Goal: Transaction & Acquisition: Subscribe to service/newsletter

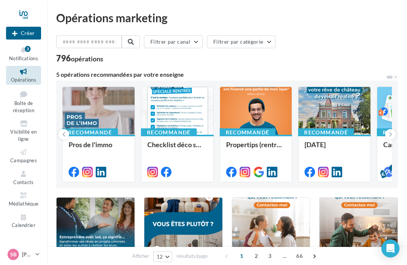
click at [248, 146] on div "Propertips (rentrée)" at bounding box center [256, 148] width 60 height 15
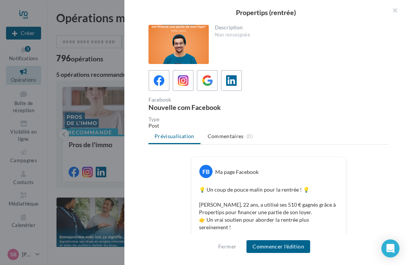
click at [205, 79] on icon at bounding box center [207, 80] width 11 height 11
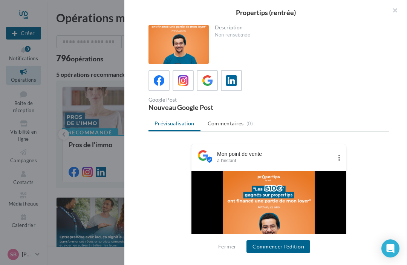
click at [155, 82] on icon at bounding box center [159, 80] width 11 height 11
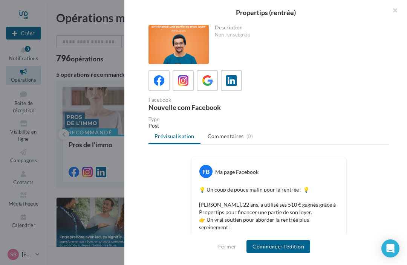
click at [390, 12] on button "button" at bounding box center [392, 11] width 30 height 23
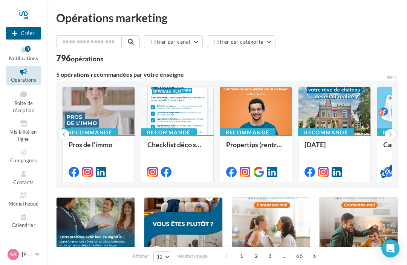
click at [321, 109] on div at bounding box center [335, 111] width 72 height 49
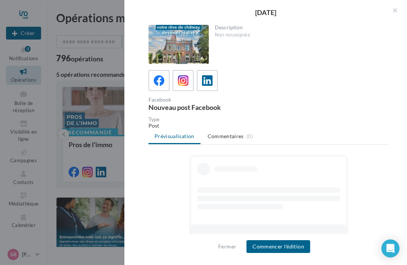
click at [176, 46] on div at bounding box center [179, 44] width 60 height 39
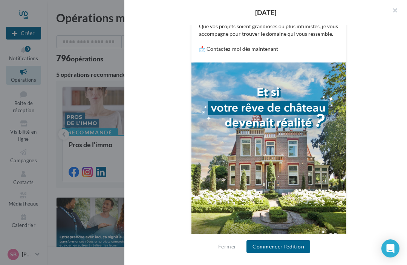
scroll to position [186, 0]
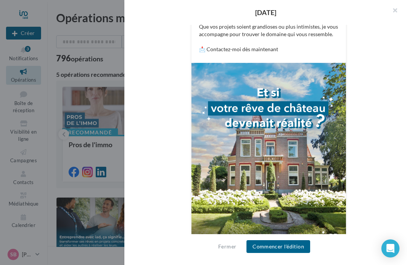
click at [273, 248] on button "Commencer l'édition" at bounding box center [279, 247] width 64 height 13
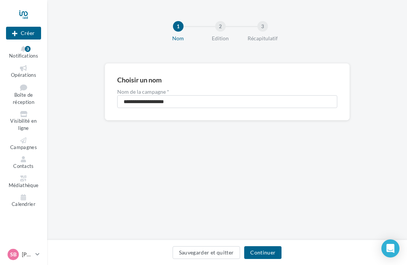
scroll to position [1, 0]
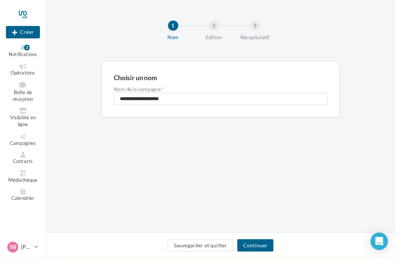
click at [266, 258] on button "Continuer" at bounding box center [262, 253] width 37 height 13
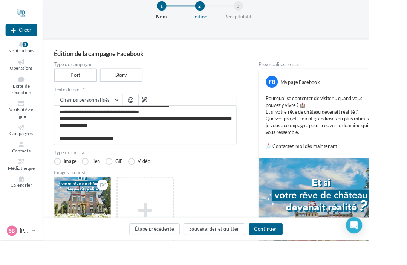
scroll to position [6, 0]
click at [310, 259] on button "Continuer" at bounding box center [293, 253] width 37 height 13
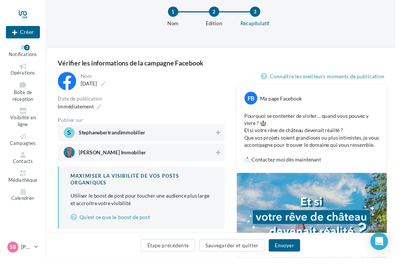
click at [100, 113] on icon at bounding box center [102, 109] width 5 height 5
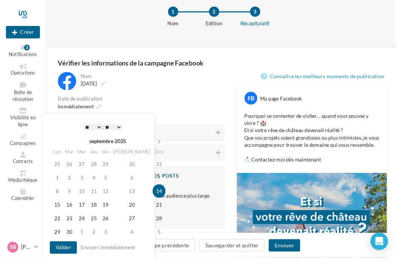
click at [127, 212] on td "20" at bounding box center [136, 211] width 43 height 14
click at [91, 132] on select "* * * * * * * * * * ** ** ** ** ** ** ** ** ** ** ** ** ** **" at bounding box center [95, 131] width 19 height 6
click at [64, 253] on button "Valider" at bounding box center [65, 255] width 28 height 13
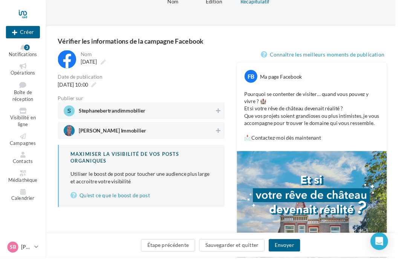
scroll to position [0, 0]
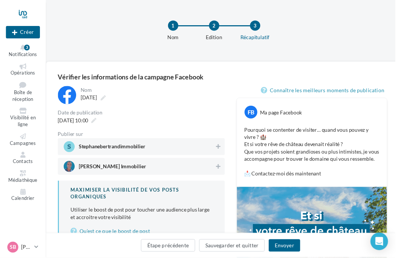
click at [167, 259] on button "Étape précédente" at bounding box center [173, 253] width 56 height 13
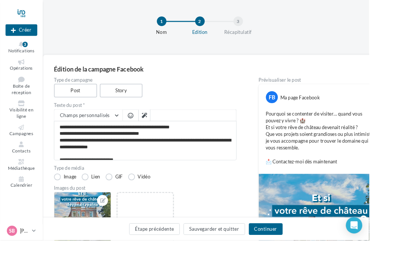
click at [175, 259] on button "Étape précédente" at bounding box center [171, 253] width 56 height 13
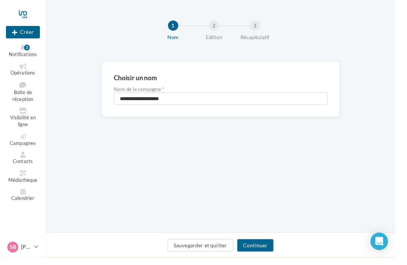
click at [270, 259] on button "Continuer" at bounding box center [262, 253] width 37 height 13
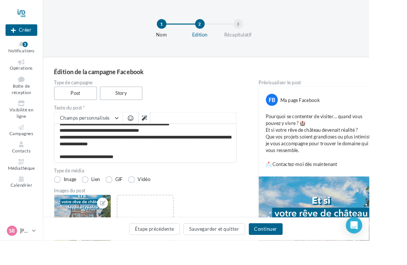
click at [126, 130] on button "Champs personnalisés" at bounding box center [97, 130] width 75 height 13
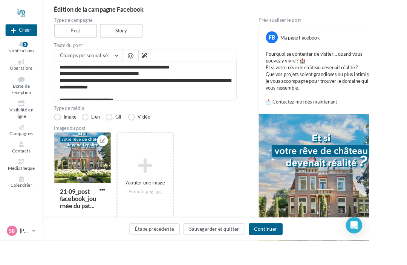
click at [144, 62] on span "button" at bounding box center [144, 61] width 6 height 6
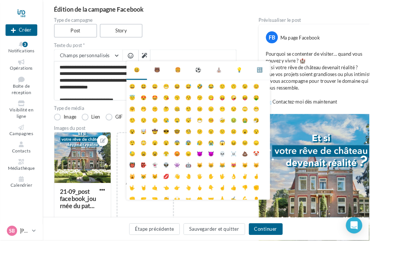
click at [206, 240] on div "21-09_post facebook_journée du pat... Ajouter une image Format: png, jpg" at bounding box center [163, 199] width 207 height 106
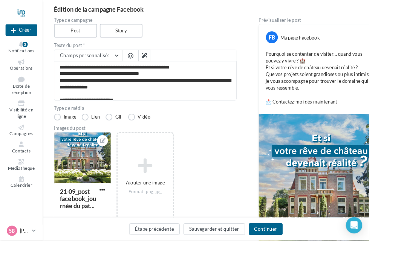
click at [311, 259] on button "Continuer" at bounding box center [293, 253] width 37 height 13
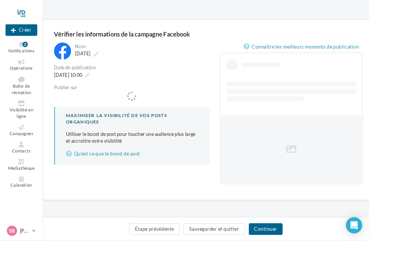
scroll to position [14, 0]
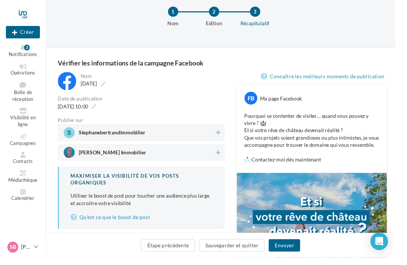
click at [66, 83] on div at bounding box center [69, 83] width 19 height 19
click at [109, 85] on icon at bounding box center [106, 86] width 5 height 5
click at [142, 85] on input "**********" at bounding box center [116, 87] width 66 height 13
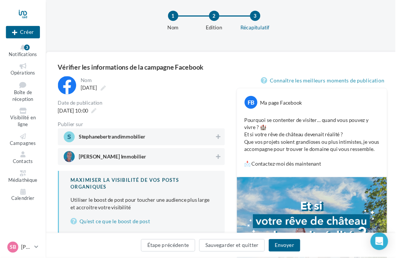
scroll to position [21, 0]
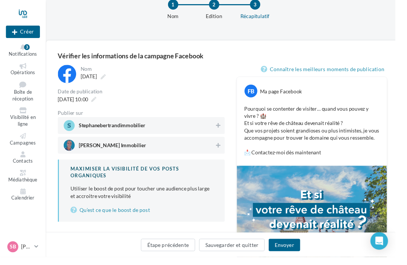
click at [298, 259] on button "Envoyer" at bounding box center [293, 253] width 32 height 13
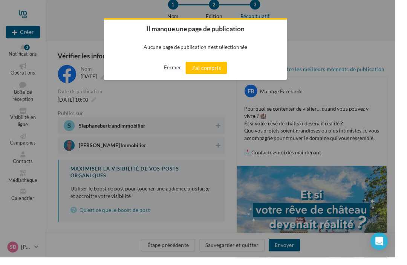
click at [175, 70] on button "Fermer" at bounding box center [178, 70] width 18 height 12
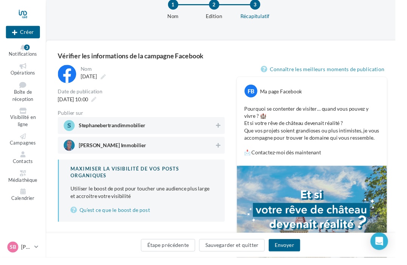
click at [88, 150] on span "Stéphane Bertrand Immobilier" at bounding box center [115, 151] width 69 height 8
click at [62, 151] on div "Stéphane Bertrand Immobilier" at bounding box center [146, 149] width 172 height 17
click at [83, 152] on span "Stéphane Bertrand Immobilier" at bounding box center [115, 151] width 69 height 8
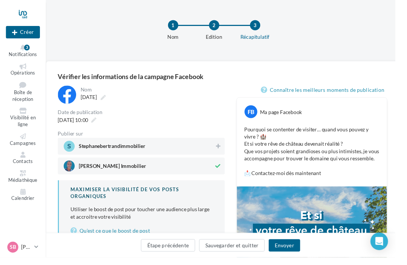
scroll to position [0, 0]
click at [303, 95] on link "Connaître les meilleurs moments de publication" at bounding box center [334, 93] width 130 height 9
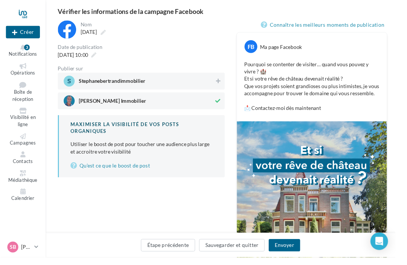
scroll to position [68, 0]
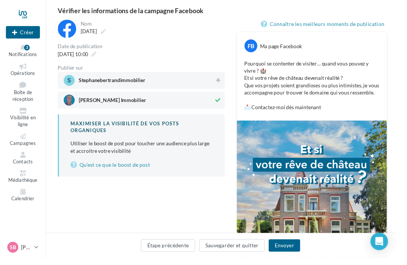
click at [300, 259] on button "Envoyer" at bounding box center [293, 253] width 32 height 13
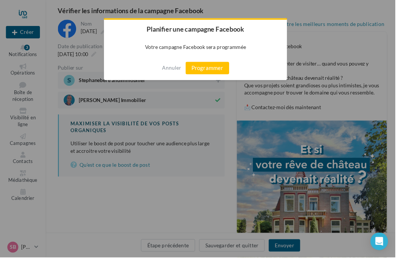
click at [220, 72] on button "Programmer" at bounding box center [213, 70] width 45 height 13
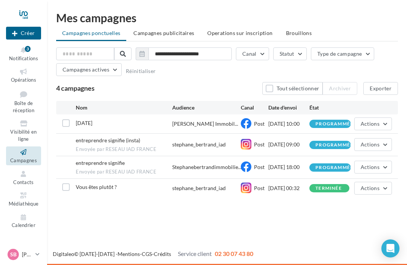
click at [99, 167] on div "entreprendre signifie" at bounding box center [100, 164] width 49 height 8
click at [386, 149] on button "Actions" at bounding box center [373, 144] width 38 height 13
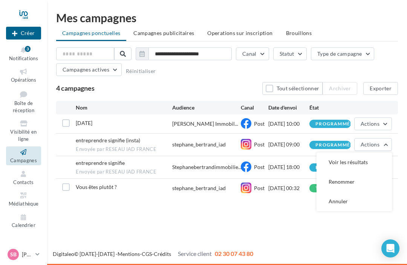
click at [143, 223] on div "Nouvelle campagne Créer Notifications 3 Opérations Boîte de réception Visibilit…" at bounding box center [203, 132] width 407 height 265
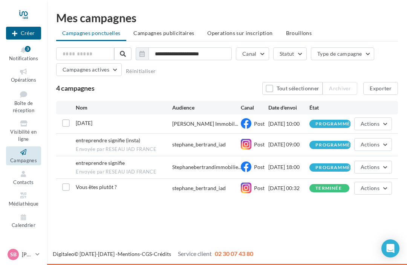
click at [187, 148] on div "stephane_bertrand_iad" at bounding box center [199, 145] width 54 height 8
click at [98, 150] on span "Envoyée par RESEAU IAD FRANCE" at bounding box center [124, 149] width 96 height 7
click at [391, 148] on button "Actions" at bounding box center [373, 144] width 38 height 13
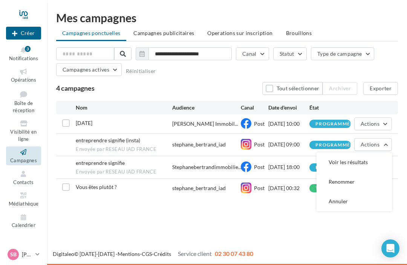
click at [362, 166] on button "Voir les résultats" at bounding box center [354, 163] width 75 height 20
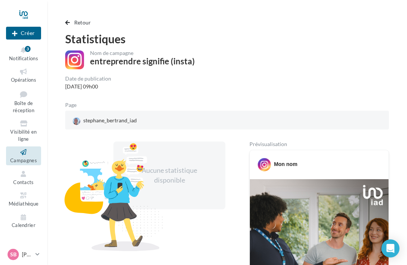
click at [72, 21] on button "Retour" at bounding box center [79, 22] width 29 height 9
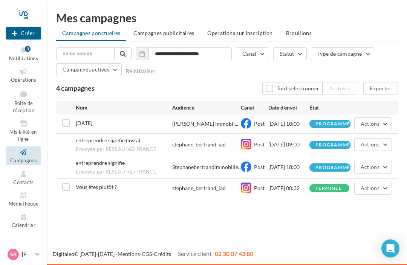
click at [338, 170] on div "programmée" at bounding box center [335, 168] width 38 height 5
click at [385, 169] on button "Actions" at bounding box center [373, 167] width 38 height 13
click at [346, 227] on button "Annuler" at bounding box center [354, 225] width 75 height 20
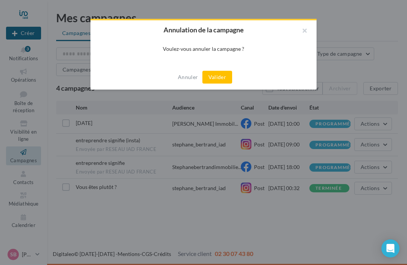
click at [218, 77] on button "Valider" at bounding box center [218, 77] width 30 height 13
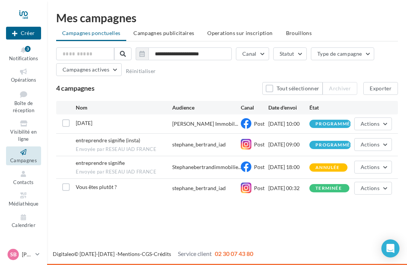
click at [387, 147] on button "Actions" at bounding box center [373, 144] width 38 height 13
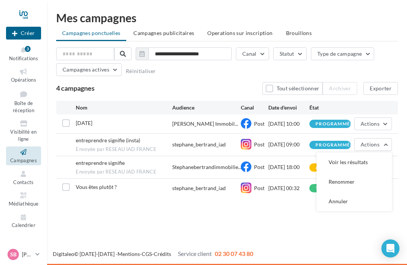
click at [345, 207] on button "Annuler" at bounding box center [354, 202] width 75 height 20
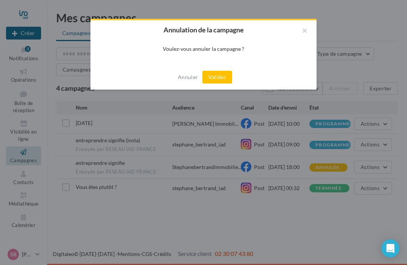
click at [218, 76] on button "Valider" at bounding box center [218, 77] width 30 height 13
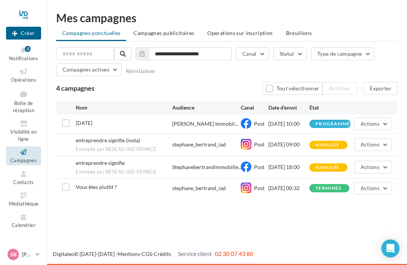
click at [385, 194] on button "Actions" at bounding box center [373, 188] width 38 height 13
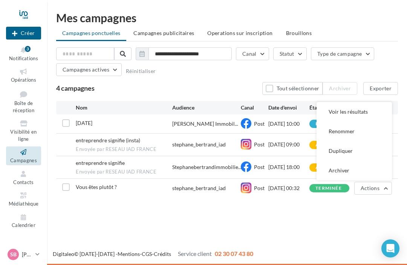
click at [360, 118] on button "Voir les résultats" at bounding box center [354, 112] width 75 height 20
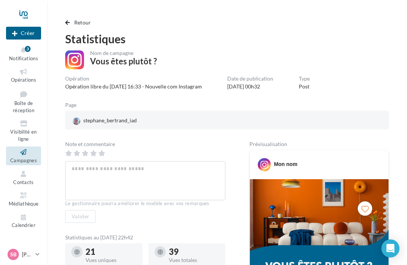
click at [65, 24] on span "button" at bounding box center [67, 22] width 5 height 5
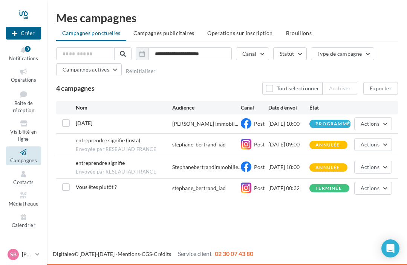
click at [18, 150] on icon at bounding box center [23, 152] width 31 height 9
click at [21, 75] on icon at bounding box center [23, 72] width 31 height 9
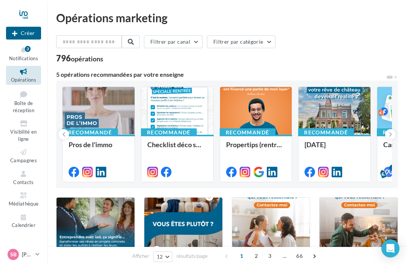
click at [327, 143] on div "[DATE]" at bounding box center [335, 148] width 60 height 15
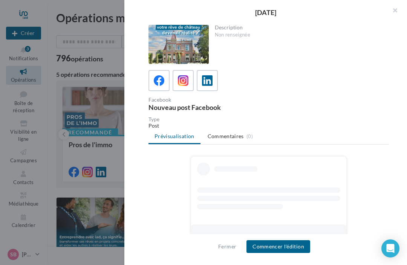
click at [183, 81] on icon at bounding box center [183, 80] width 11 height 11
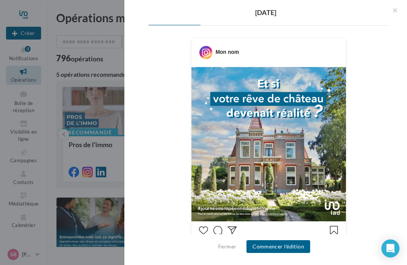
scroll to position [125, 0]
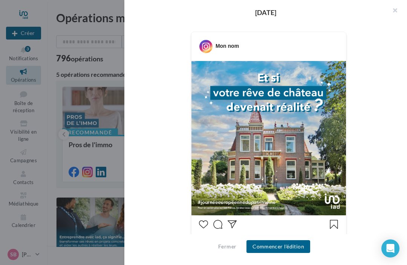
click at [277, 246] on button "Commencer l'édition" at bounding box center [279, 247] width 64 height 13
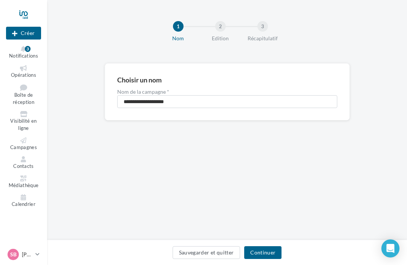
scroll to position [1, 0]
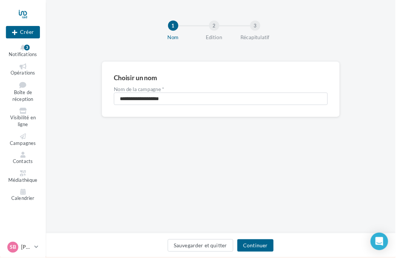
click at [267, 258] on button "Continuer" at bounding box center [262, 253] width 37 height 13
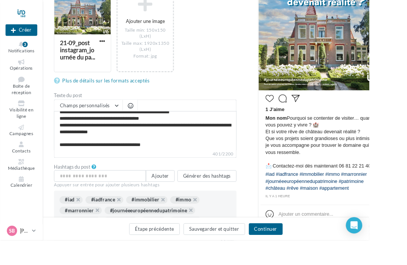
scroll to position [165, 0]
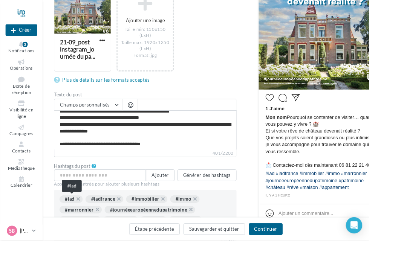
click at [74, 220] on div "#iad" at bounding box center [79, 220] width 26 height 8
click at [74, 219] on div "#iad" at bounding box center [79, 220] width 26 height 8
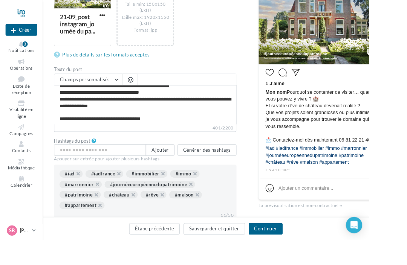
scroll to position [192, 0]
click at [312, 259] on button "Continuer" at bounding box center [293, 253] width 37 height 13
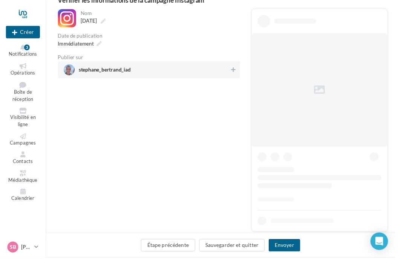
scroll to position [12, 0]
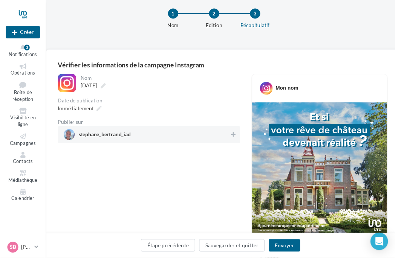
click at [100, 114] on icon at bounding box center [102, 111] width 5 height 5
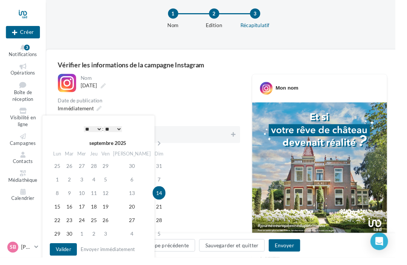
click at [126, 212] on td "20" at bounding box center [136, 213] width 43 height 14
click at [98, 134] on select "* * * * * * * * * * ** ** ** ** ** ** ** ** ** ** ** ** ** **" at bounding box center [95, 133] width 19 height 6
click at [63, 256] on button "Valider" at bounding box center [65, 257] width 28 height 13
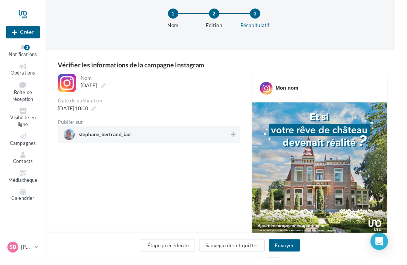
click at [132, 138] on span "stephane_bertrand_iad" at bounding box center [108, 140] width 54 height 8
click at [299, 259] on button "Envoyer" at bounding box center [293, 253] width 32 height 13
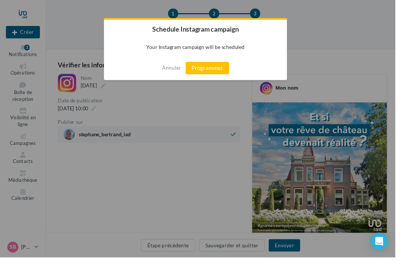
click at [218, 70] on button "Programmer" at bounding box center [213, 70] width 45 height 13
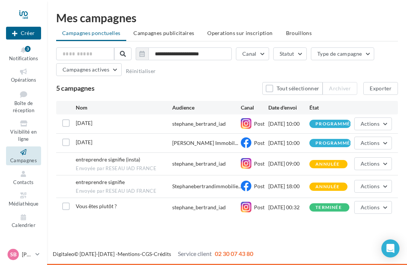
click at [21, 74] on icon at bounding box center [23, 72] width 31 height 9
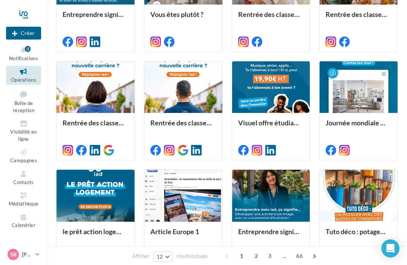
scroll to position [244, 0]
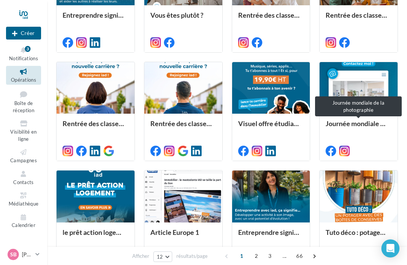
click at [372, 135] on div "Journée mondiale de la photographie" at bounding box center [359, 127] width 66 height 15
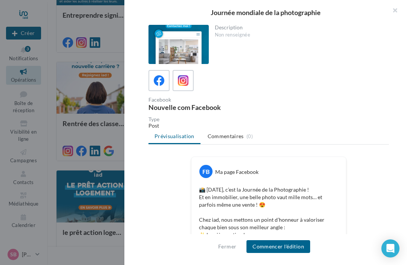
click at [395, 14] on button "button" at bounding box center [392, 11] width 30 height 23
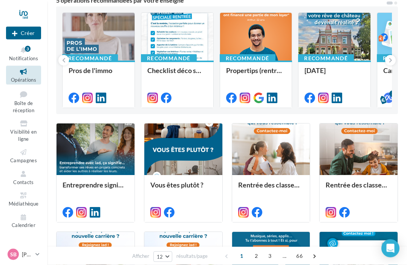
scroll to position [0, 0]
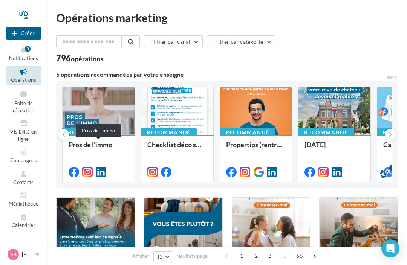
click at [91, 145] on div "Pros de l'immo" at bounding box center [99, 148] width 60 height 15
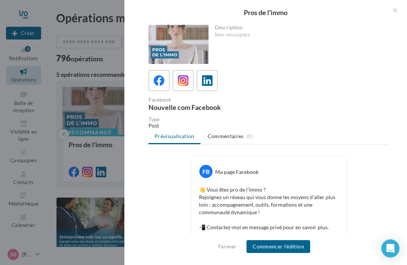
click at [396, 12] on button "button" at bounding box center [392, 11] width 30 height 23
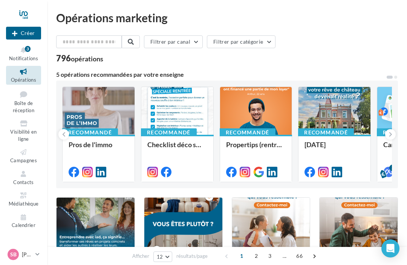
click at [165, 145] on div "Checklist déco spécial rentrée" at bounding box center [177, 148] width 60 height 15
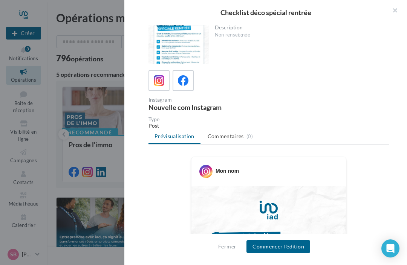
click at [394, 12] on button "button" at bounding box center [392, 11] width 30 height 23
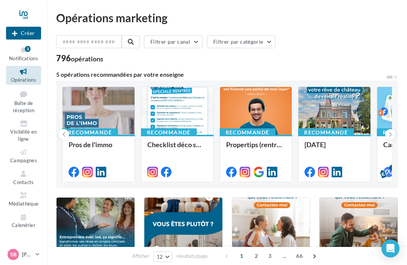
click at [390, 138] on icon at bounding box center [390, 135] width 3 height 8
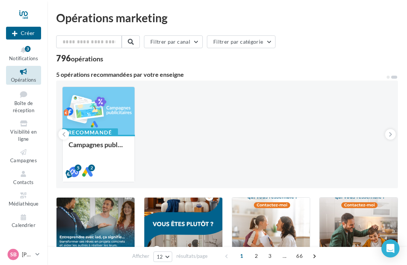
click at [0, 0] on li "Campagne Estimation Meta" at bounding box center [0, 0] width 0 height 0
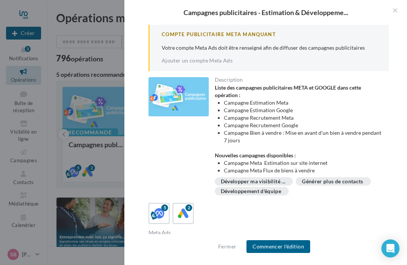
click at [396, 10] on button "button" at bounding box center [392, 11] width 30 height 23
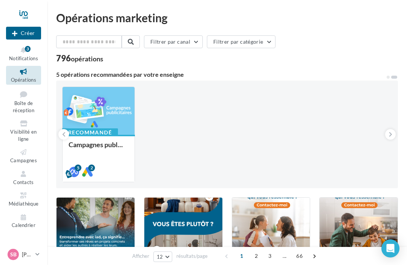
click at [65, 135] on icon at bounding box center [63, 135] width 3 height 8
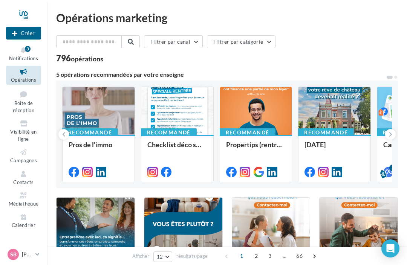
click at [17, 34] on icon at bounding box center [14, 34] width 5 height 0
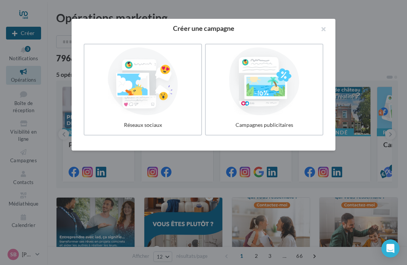
click at [141, 83] on div at bounding box center [142, 82] width 111 height 68
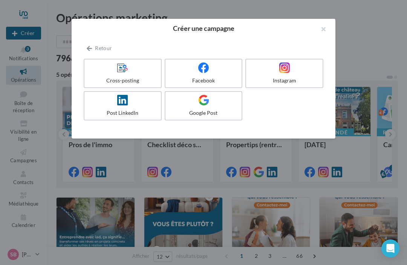
click at [108, 72] on div at bounding box center [122, 68] width 71 height 11
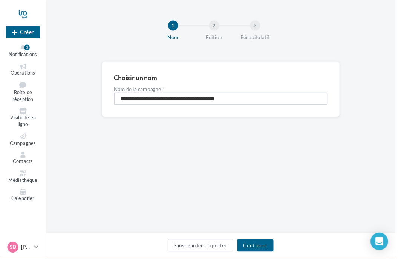
click at [248, 105] on input "**********" at bounding box center [227, 101] width 220 height 13
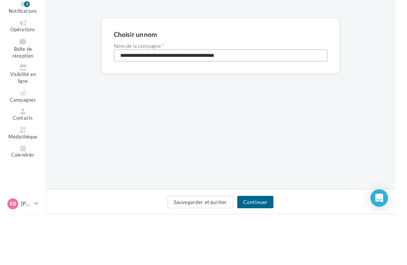
click at [256, 95] on input "**********" at bounding box center [227, 101] width 220 height 13
type input "**********"
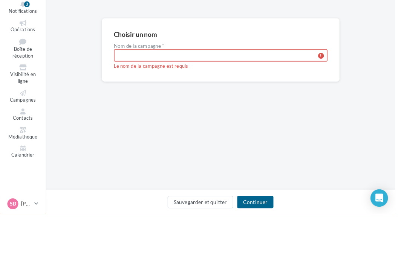
type input "*"
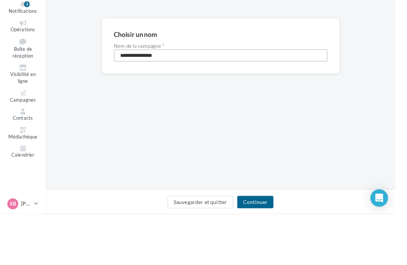
type input "**********"
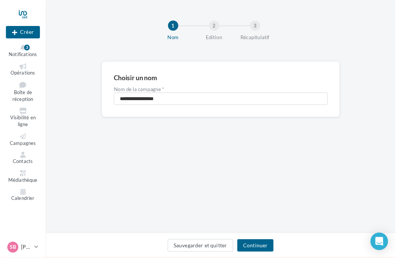
click at [274, 256] on button "Continuer" at bounding box center [262, 253] width 37 height 13
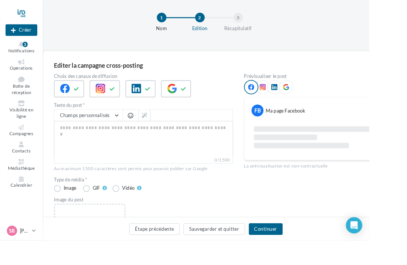
scroll to position [8, 0]
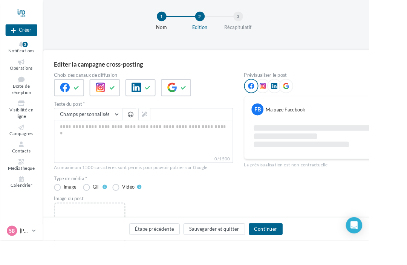
click at [152, 94] on icon at bounding box center [150, 96] width 11 height 11
click at [195, 96] on div at bounding box center [194, 96] width 33 height 19
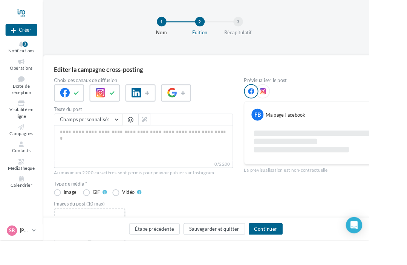
scroll to position [0, 0]
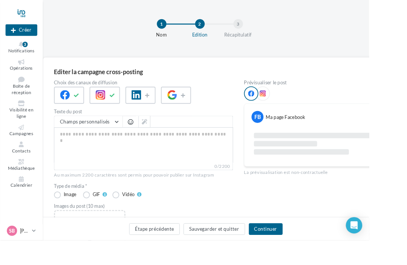
click at [252, 259] on button "Sauvegarder et quitter" at bounding box center [237, 253] width 68 height 13
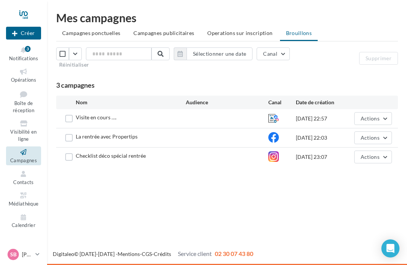
click at [388, 158] on button "Actions" at bounding box center [373, 157] width 38 height 13
click at [349, 235] on button "Supprimer" at bounding box center [354, 234] width 75 height 20
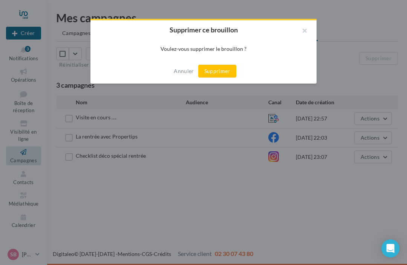
click at [212, 72] on button "Supprimer" at bounding box center [217, 71] width 38 height 13
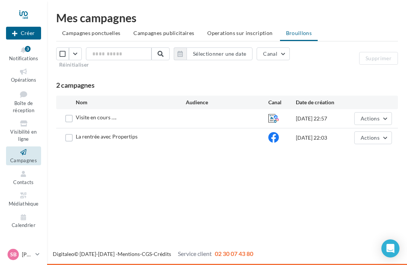
click at [388, 138] on button "Actions" at bounding box center [373, 138] width 38 height 13
click at [352, 217] on button "Supprimer" at bounding box center [354, 215] width 75 height 20
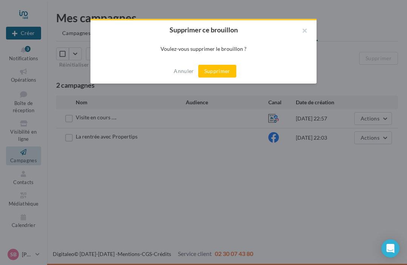
click at [219, 74] on button "Supprimer" at bounding box center [217, 71] width 38 height 13
